Goal: Check status

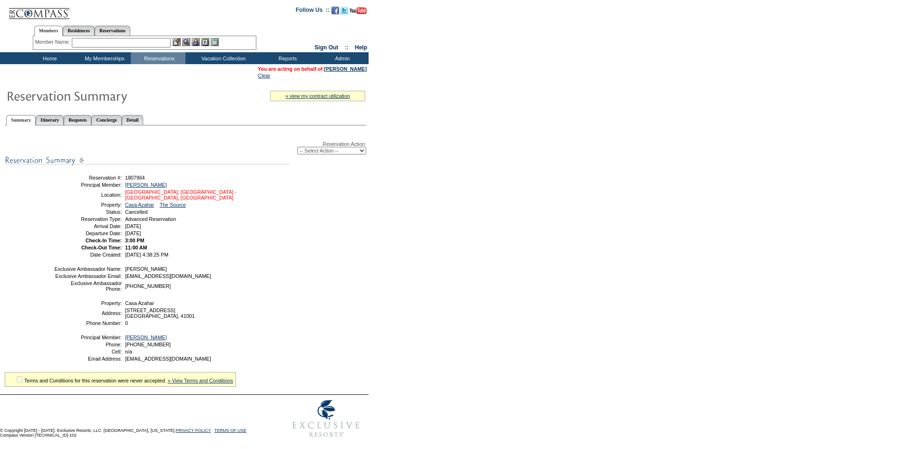
click at [166, 195] on link "[GEOGRAPHIC_DATA], [GEOGRAPHIC_DATA] - [GEOGRAPHIC_DATA], [GEOGRAPHIC_DATA]" at bounding box center [180, 194] width 111 height 11
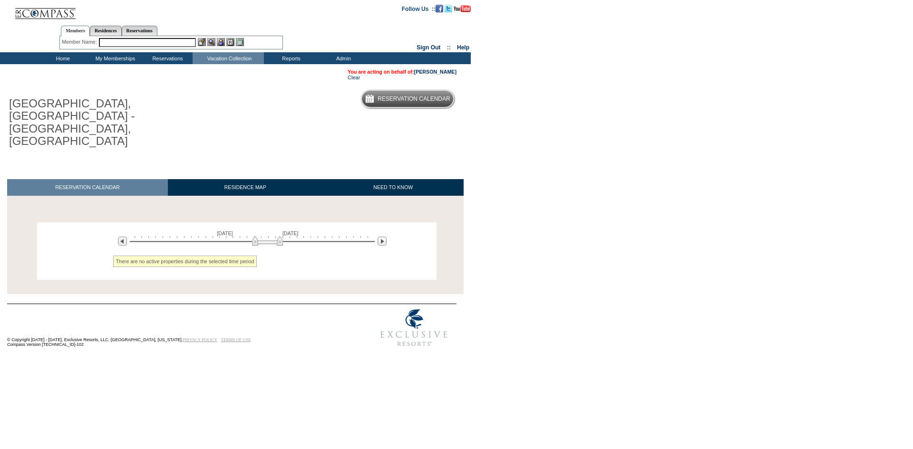
drag, startPoint x: 204, startPoint y: 206, endPoint x: 254, endPoint y: 208, distance: 50.9
click at [254, 236] on img at bounding box center [267, 241] width 31 height 10
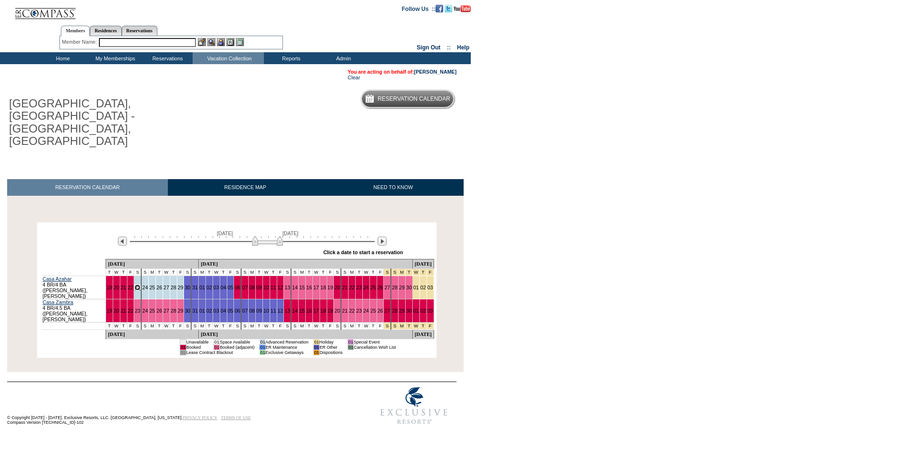
click at [140, 285] on link "23" at bounding box center [138, 288] width 6 height 6
